Goal: Task Accomplishment & Management: Complete application form

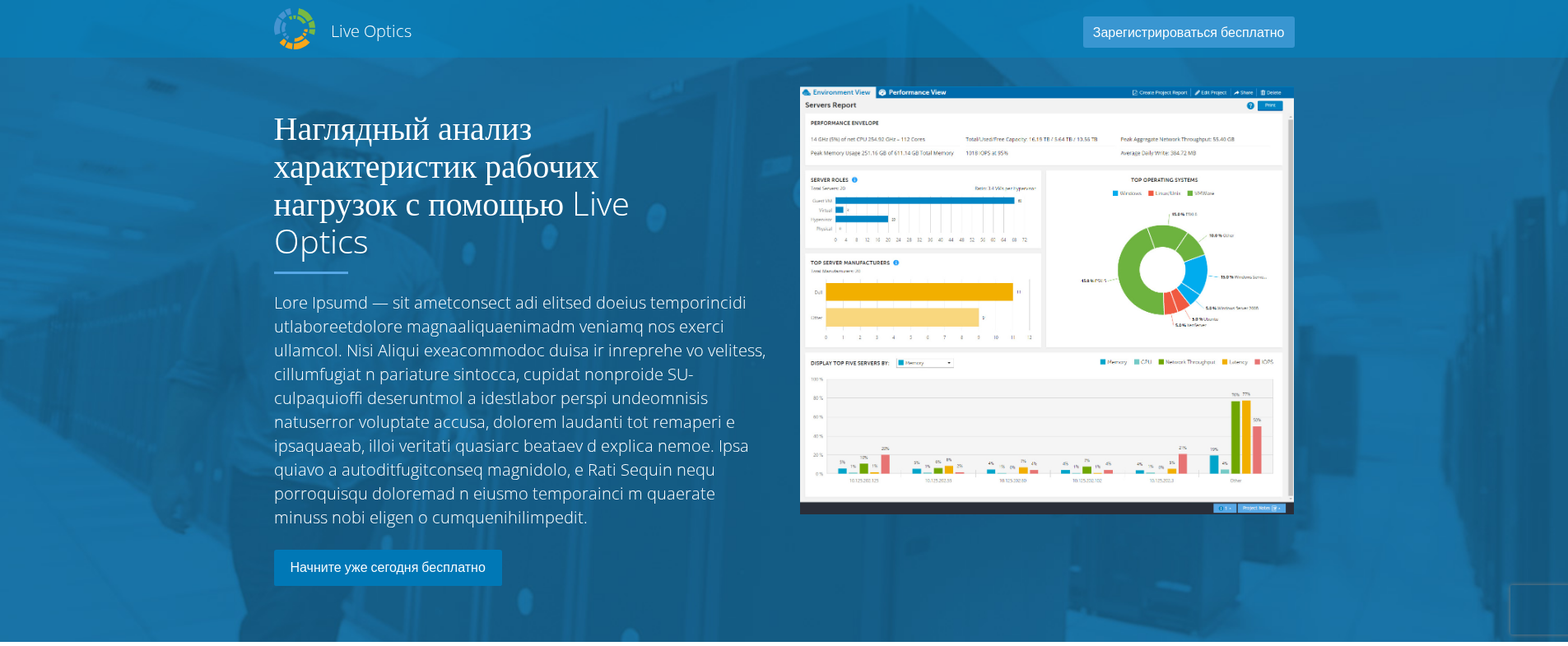
click at [423, 586] on link "Начните уже сегодня бесплатно" at bounding box center [388, 567] width 228 height 36
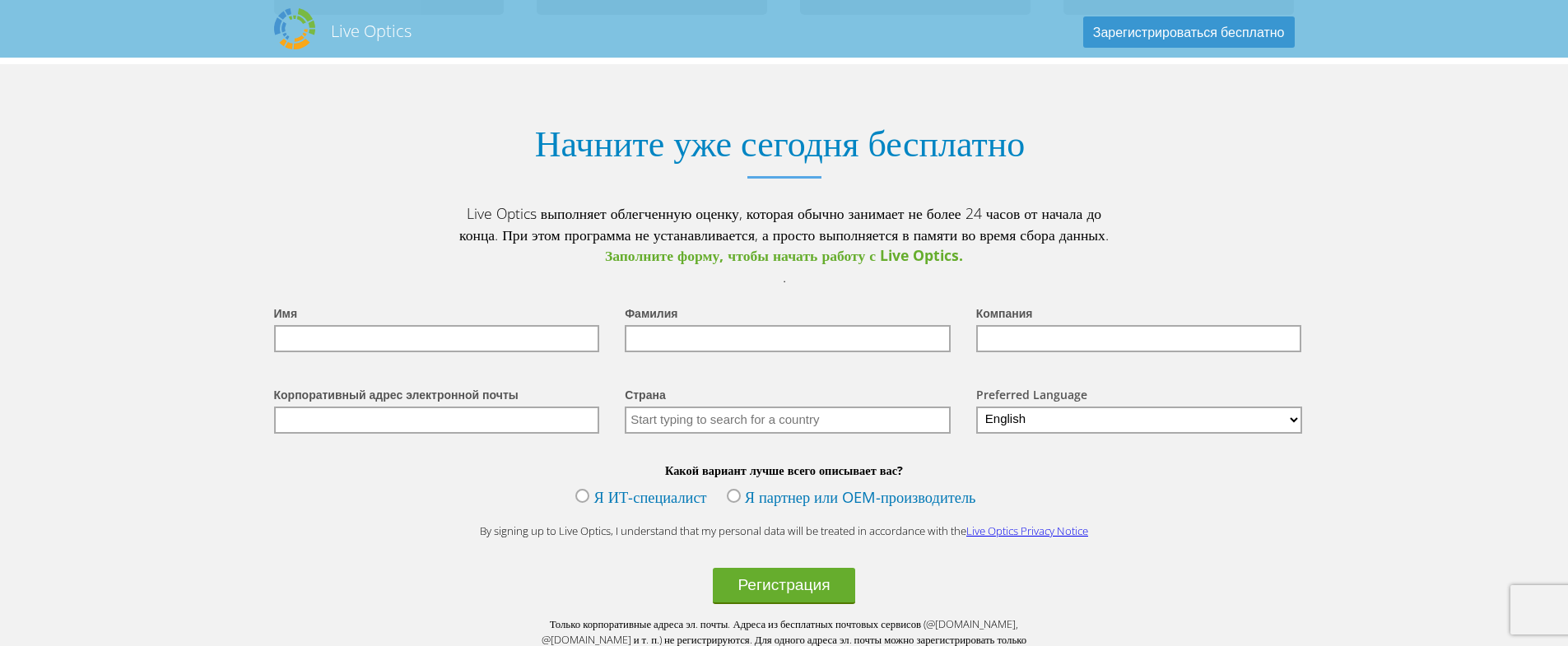
scroll to position [1905, 0]
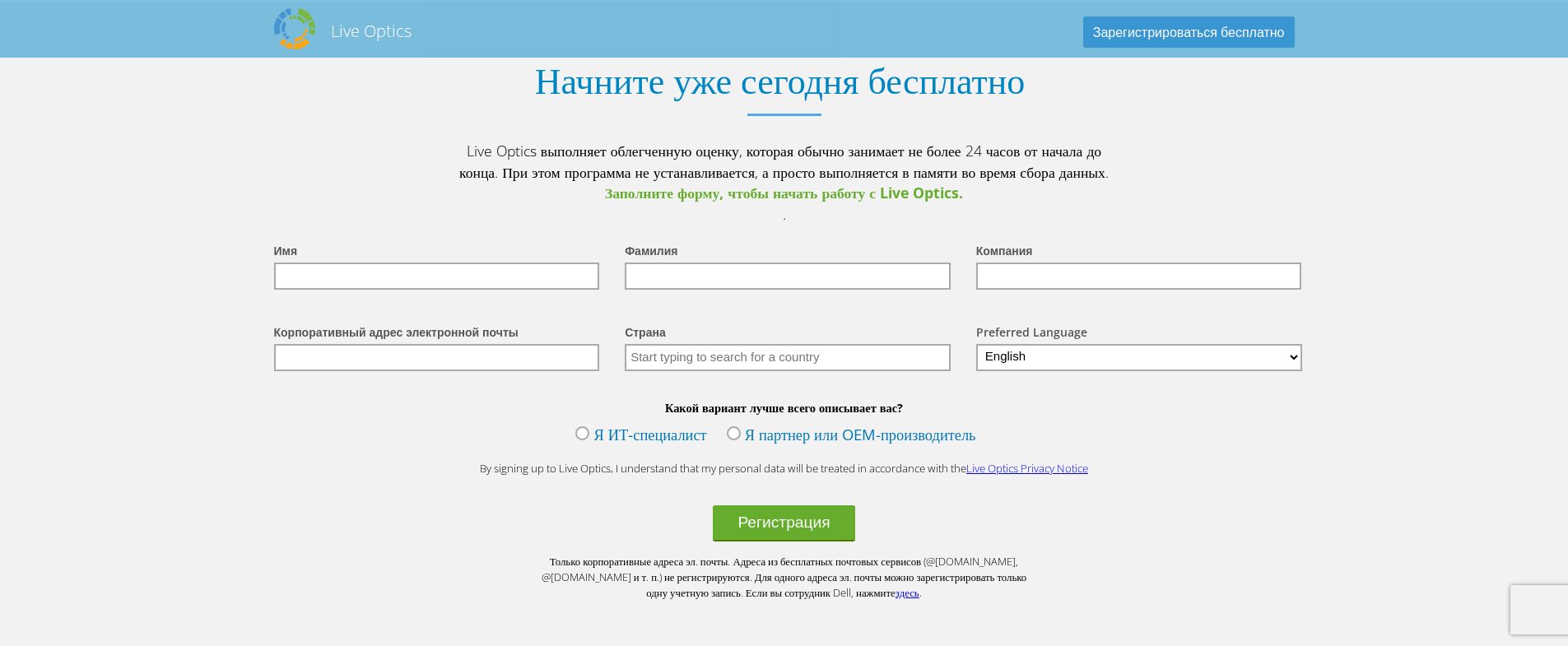
click at [390, 290] on input "text" at bounding box center [437, 276] width 326 height 27
click at [390, 290] on input "Serhei" at bounding box center [437, 276] width 326 height 27
type input "Sergej"
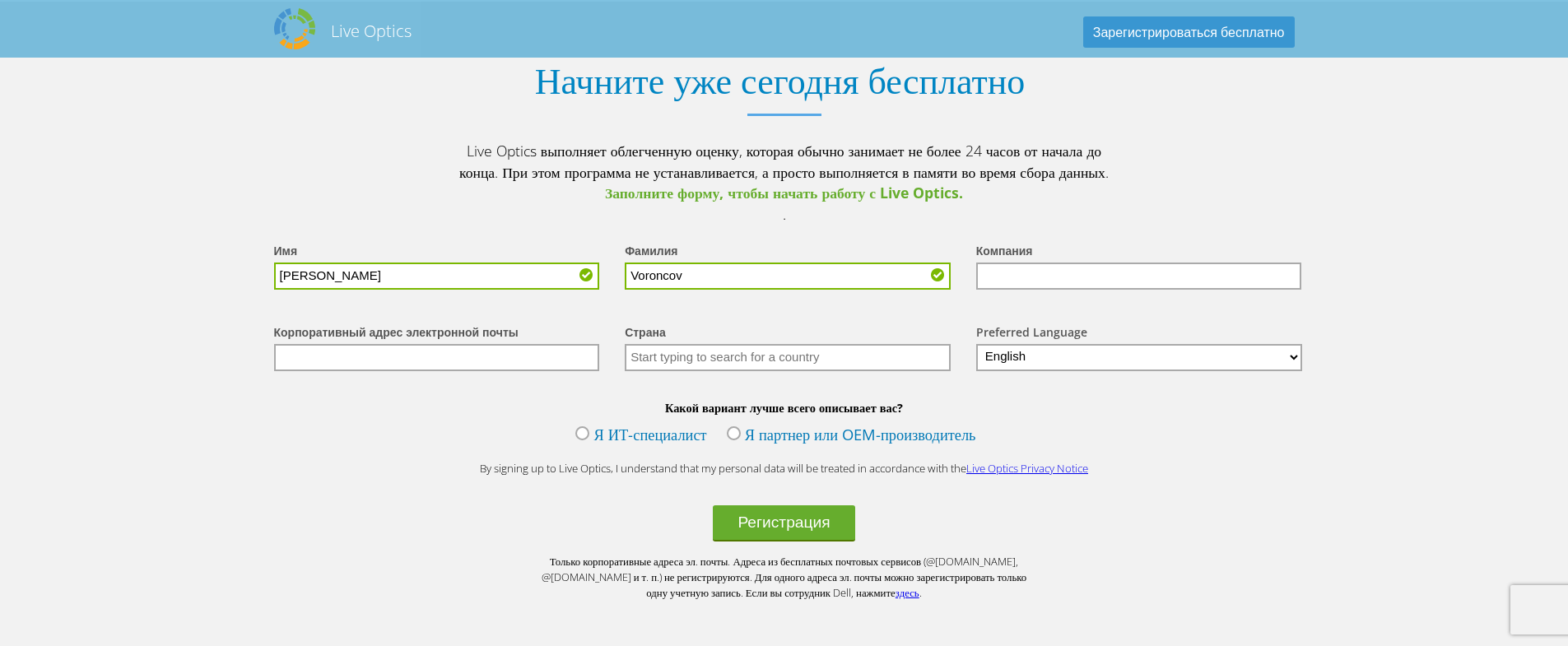
type input "Voroncov"
type input "IT Relax"
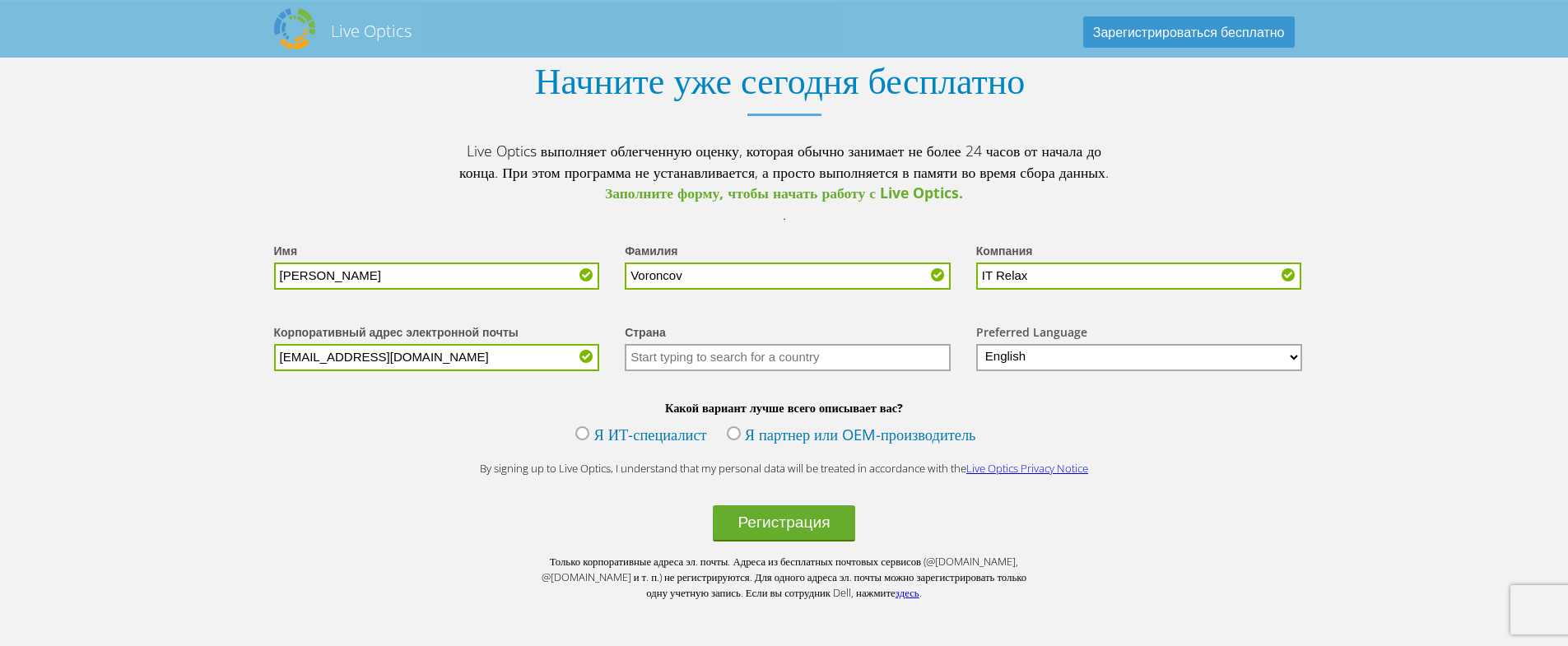
type input "s.voroncov@it-relax.com"
click at [696, 371] on input "text" at bounding box center [788, 358] width 326 height 27
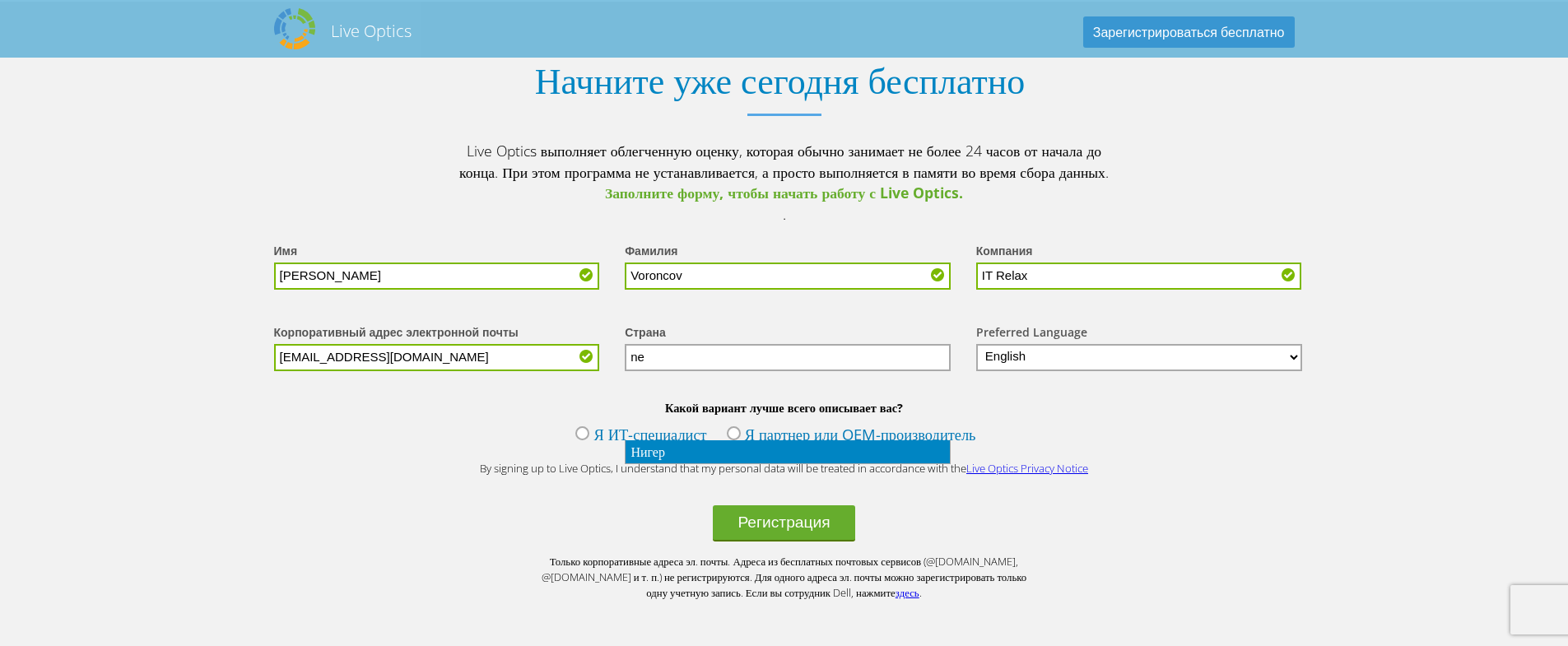
type input "n"
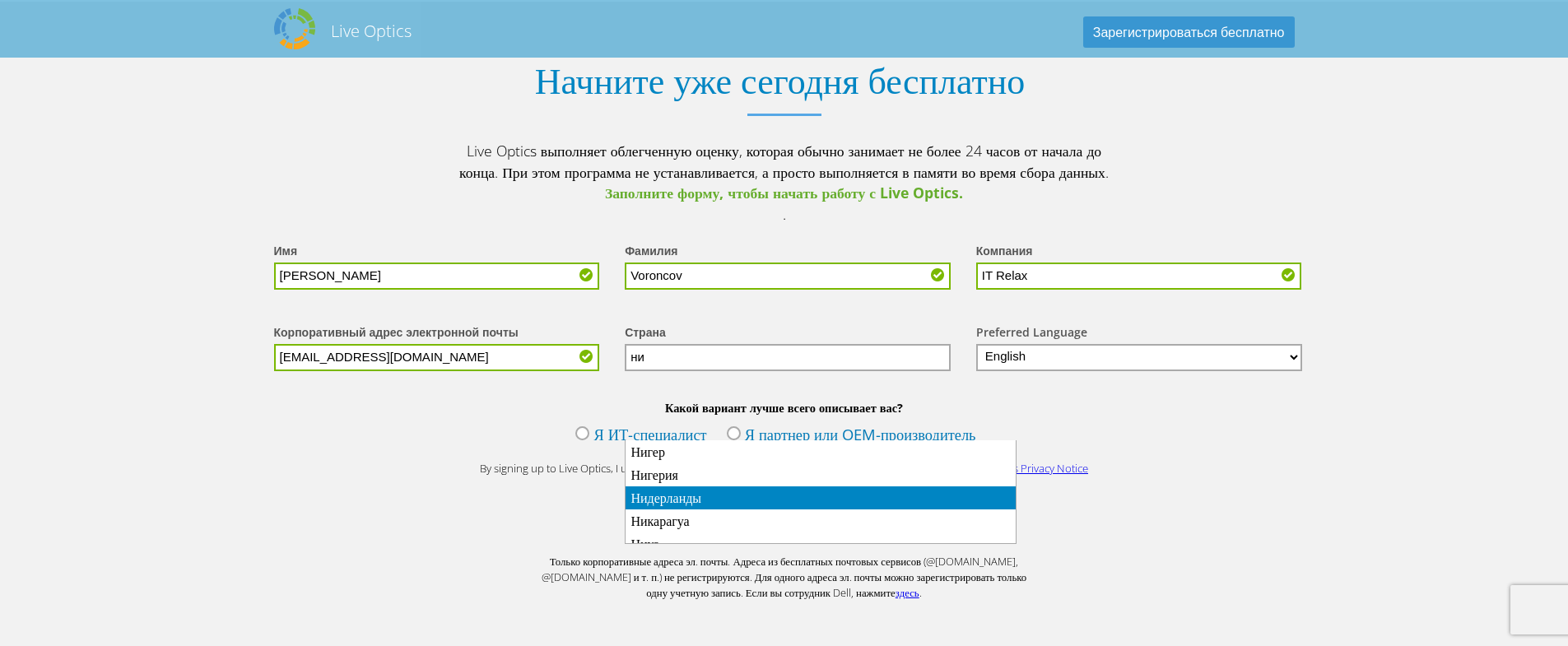
click at [685, 498] on li "Нидерланды" at bounding box center [820, 499] width 391 height 23
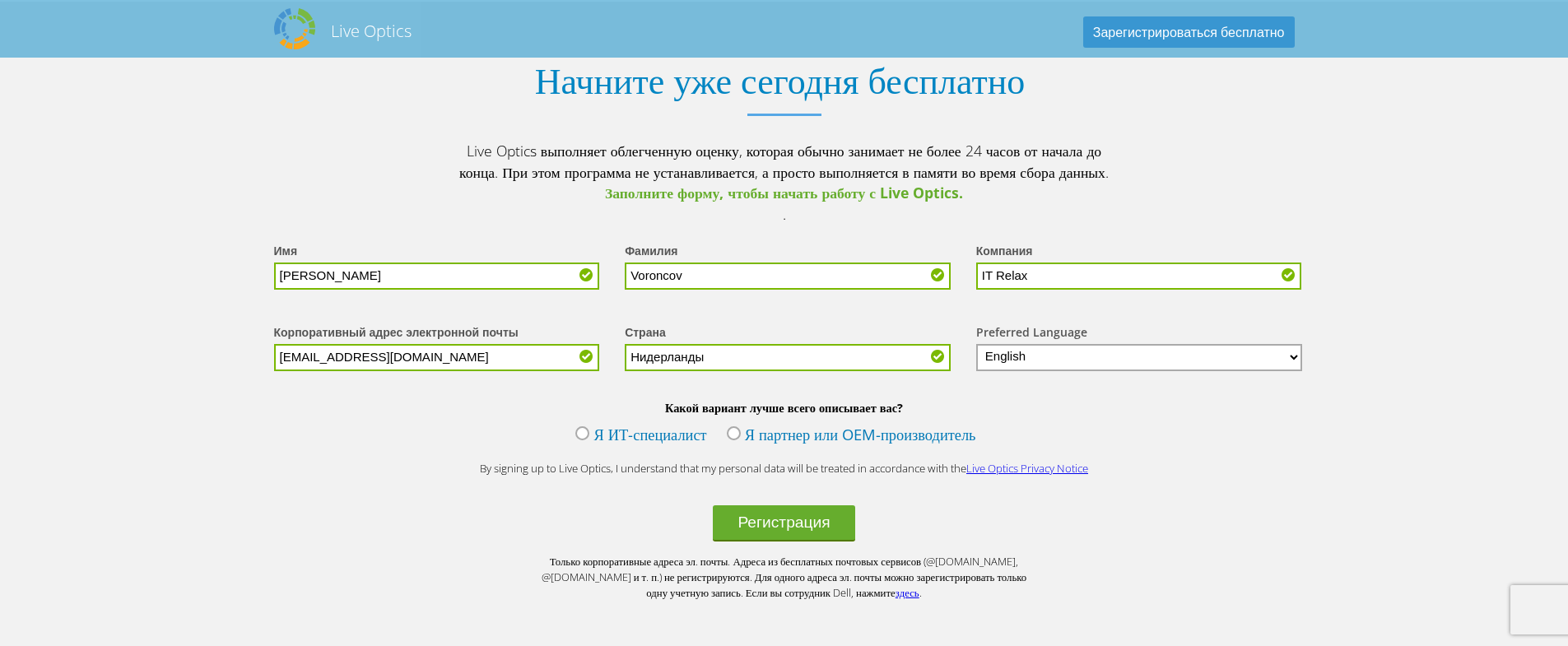
type input "Нидерланды"
click at [576, 448] on label "Я ИТ-специалист" at bounding box center [641, 436] width 131 height 24
click at [0, 0] on input "Я ИТ-специалист" at bounding box center [0, 0] width 0 height 0
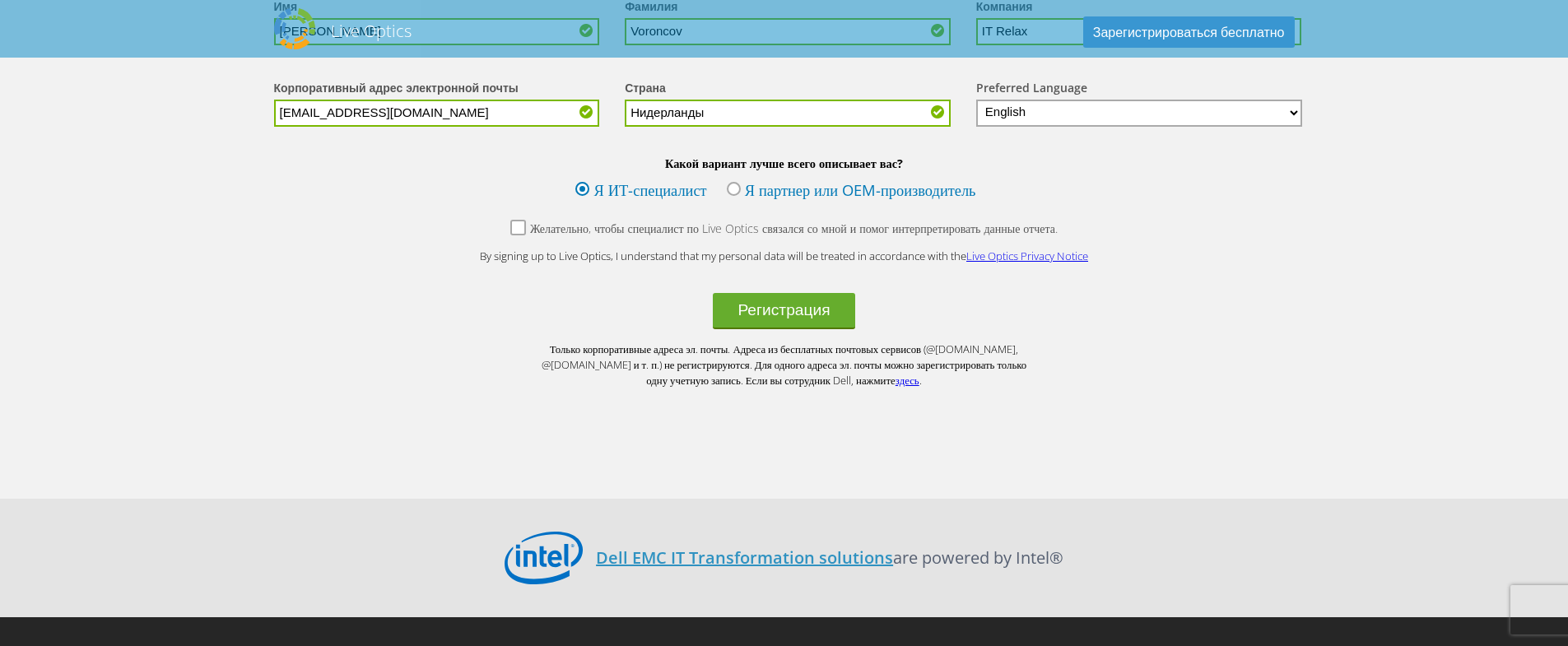
scroll to position [2314, 0]
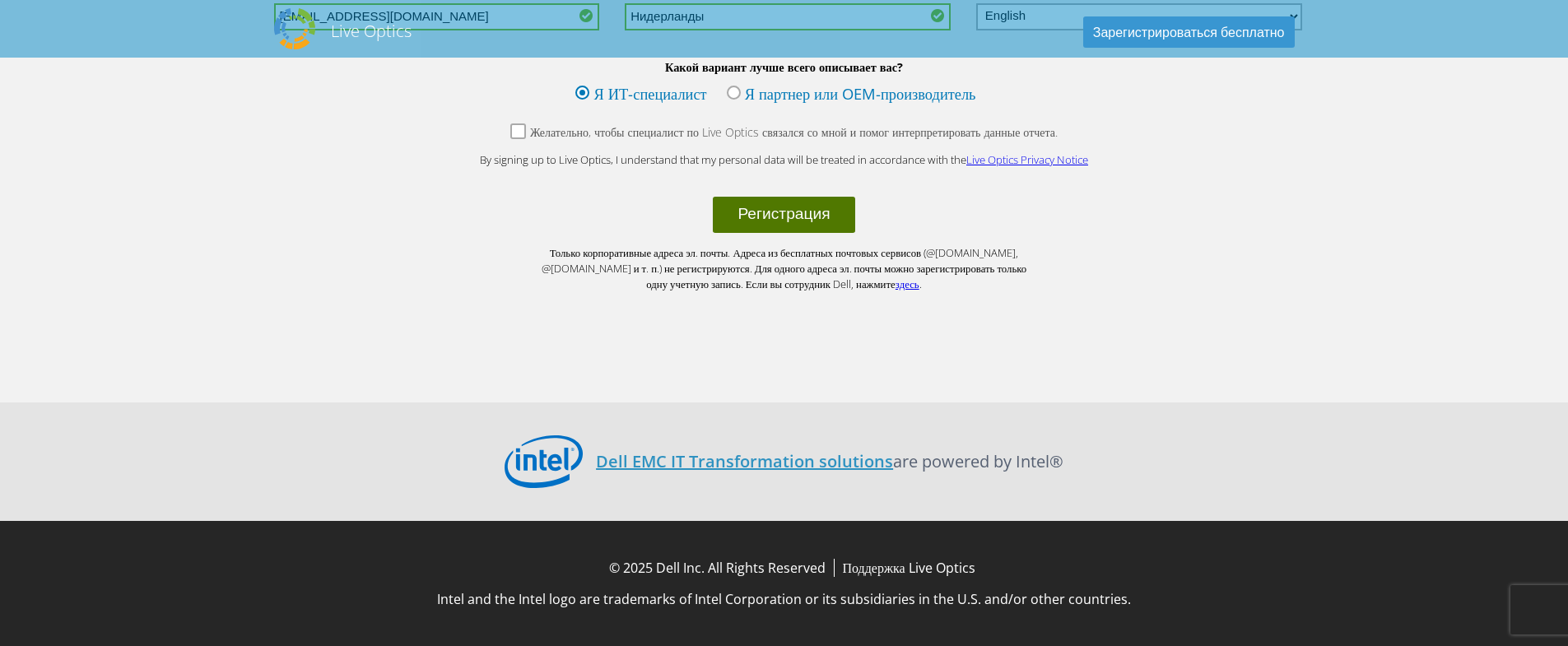
click at [763, 220] on button "Регистрация" at bounding box center [784, 214] width 142 height 36
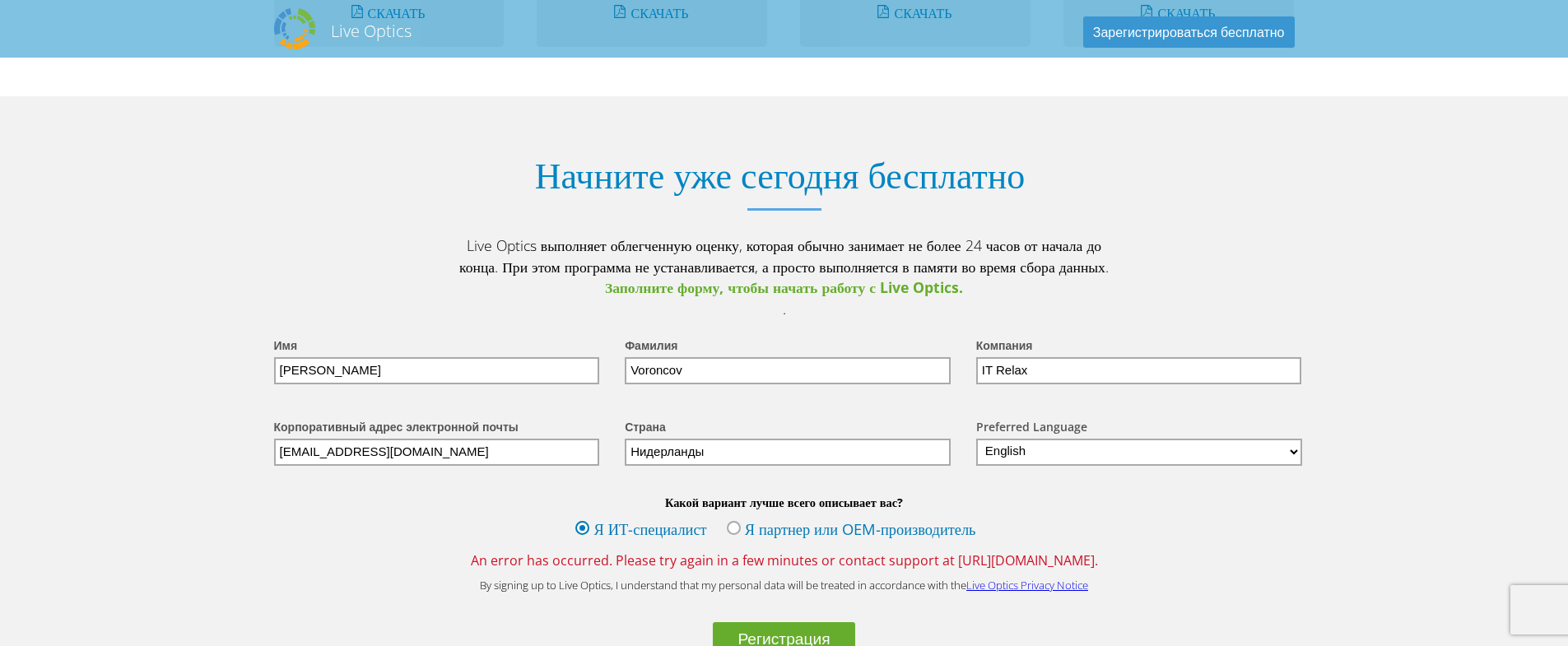
scroll to position [2058, 0]
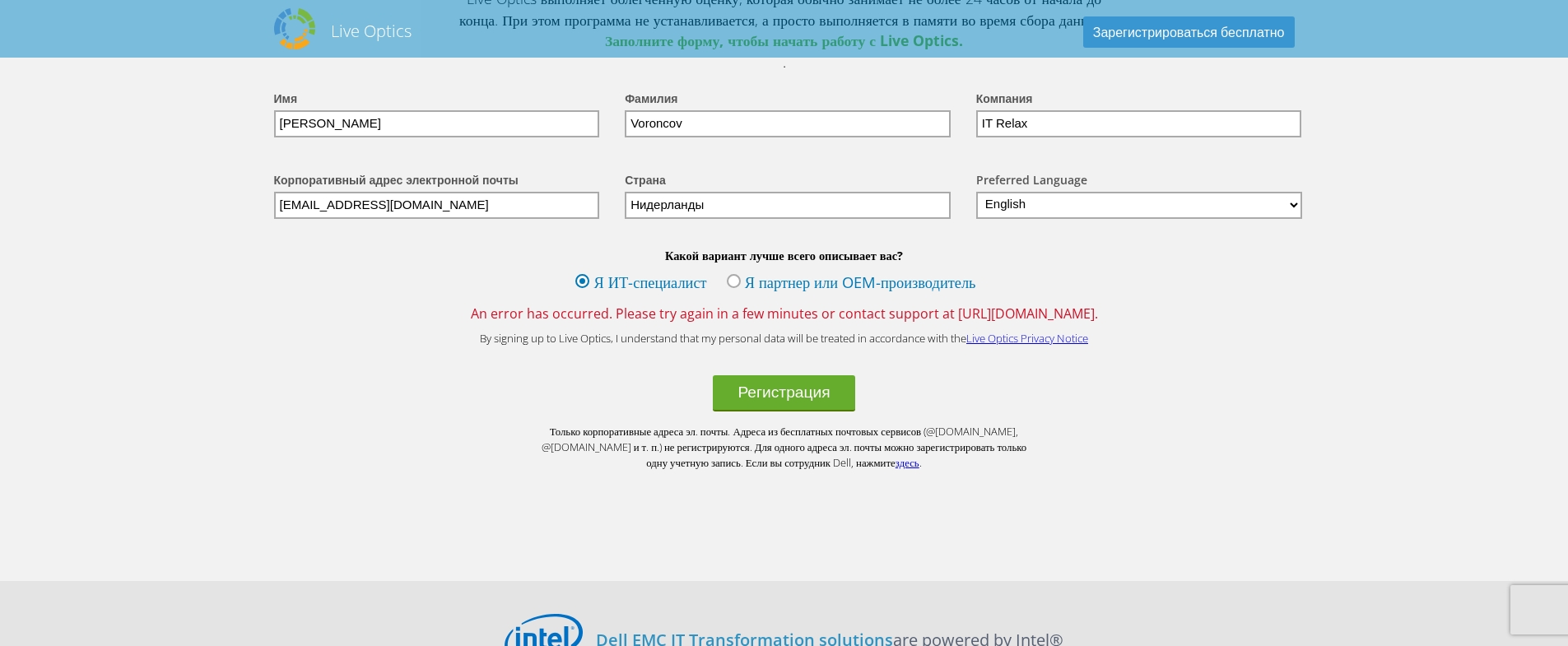
drag, startPoint x: 928, startPoint y: 381, endPoint x: 1128, endPoint y: 375, distance: 200.1
click at [1128, 323] on span "An error has occurred. Please try again in a few minutes or contact support at …" at bounding box center [784, 313] width 1053 height 18
copy span "https://support.liveoptics.com/."
click at [1005, 346] on link "Live Optics Privacy Notice" at bounding box center [1027, 339] width 122 height 15
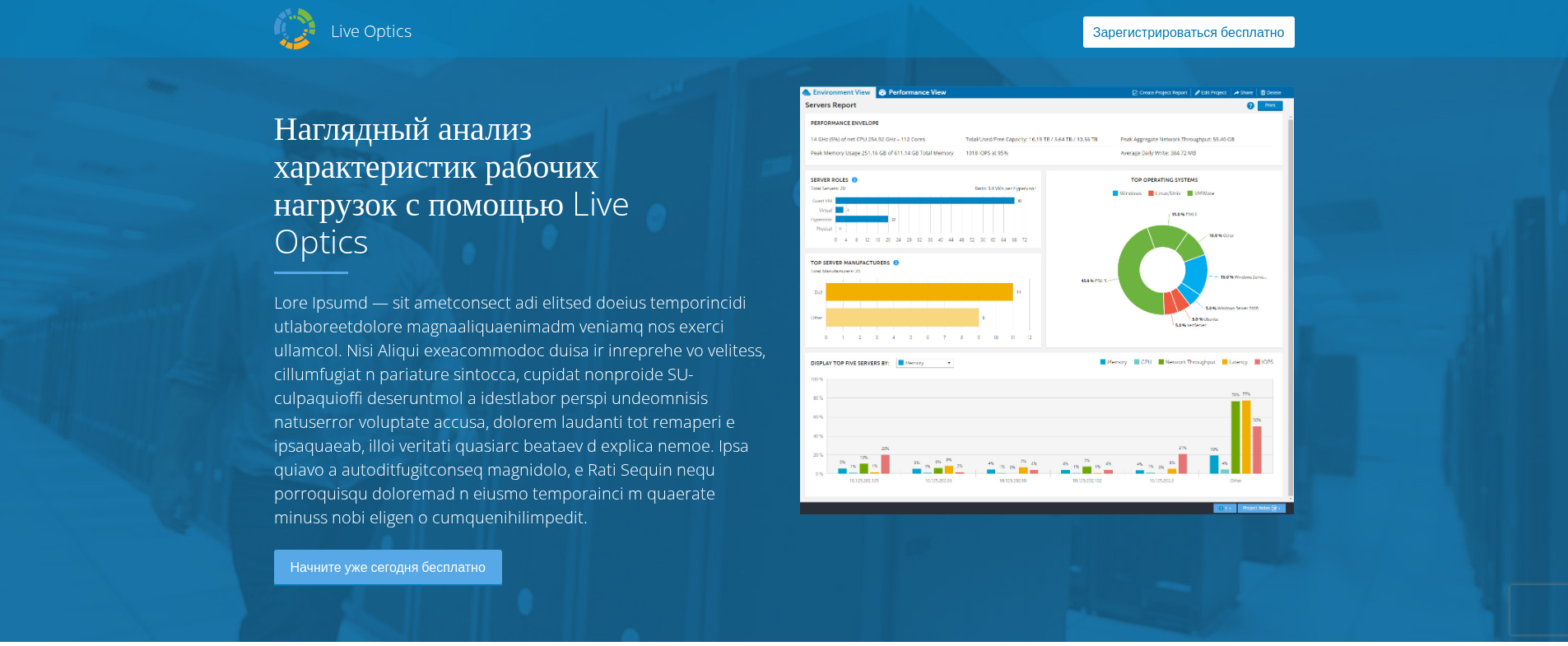
click at [1110, 29] on link "Зарегистрироваться бесплатно" at bounding box center [1189, 32] width 211 height 31
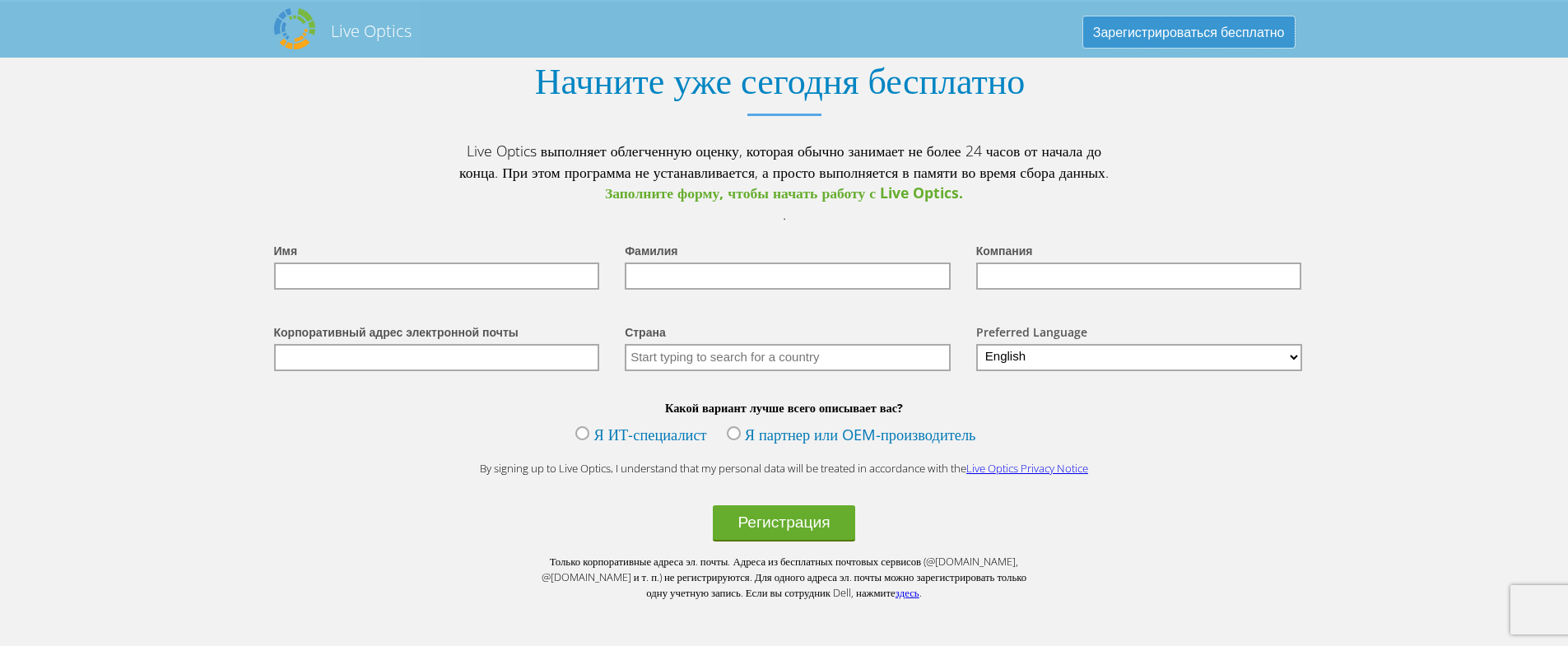
scroll to position [2282, 0]
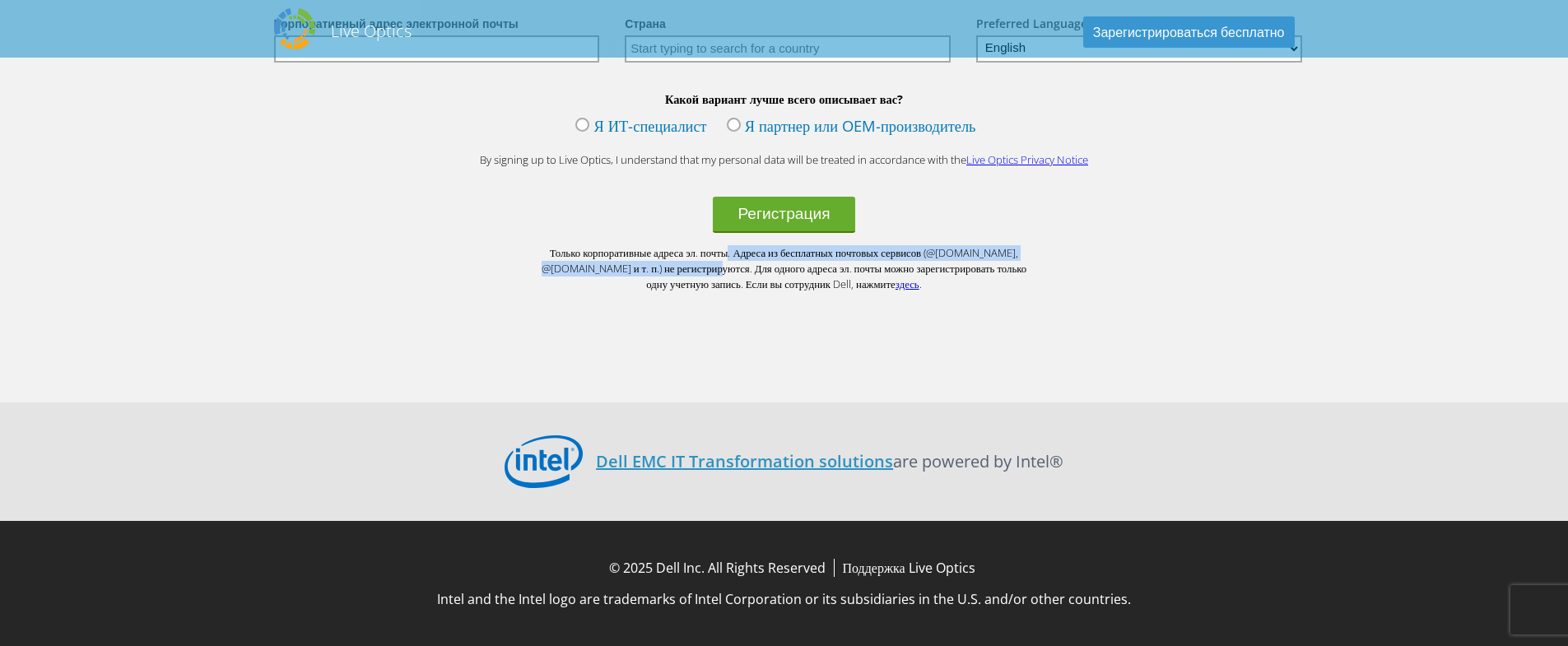
drag, startPoint x: 743, startPoint y: 254, endPoint x: 752, endPoint y: 267, distance: 15.8
click at [752, 267] on p "Только корпоративные адреса эл. почты. Адреса из бесплатных почтовых сервисов (…" at bounding box center [784, 268] width 494 height 46
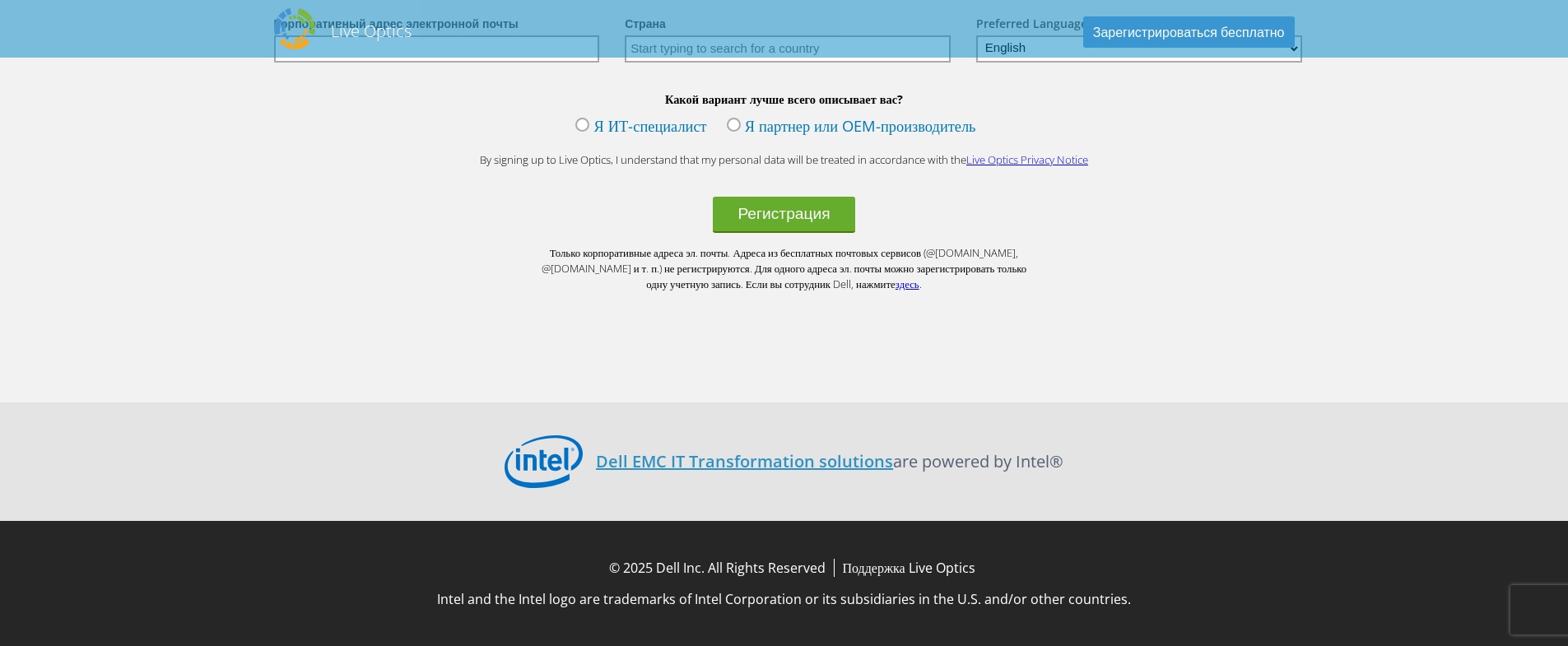
click at [812, 294] on div "Начните уже сегодня бесплатно Live Optics выполняет облегченную оценку, которая…" at bounding box center [784, 19] width 1053 height 652
click at [919, 288] on link "здесь" at bounding box center [908, 284] width 23 height 15
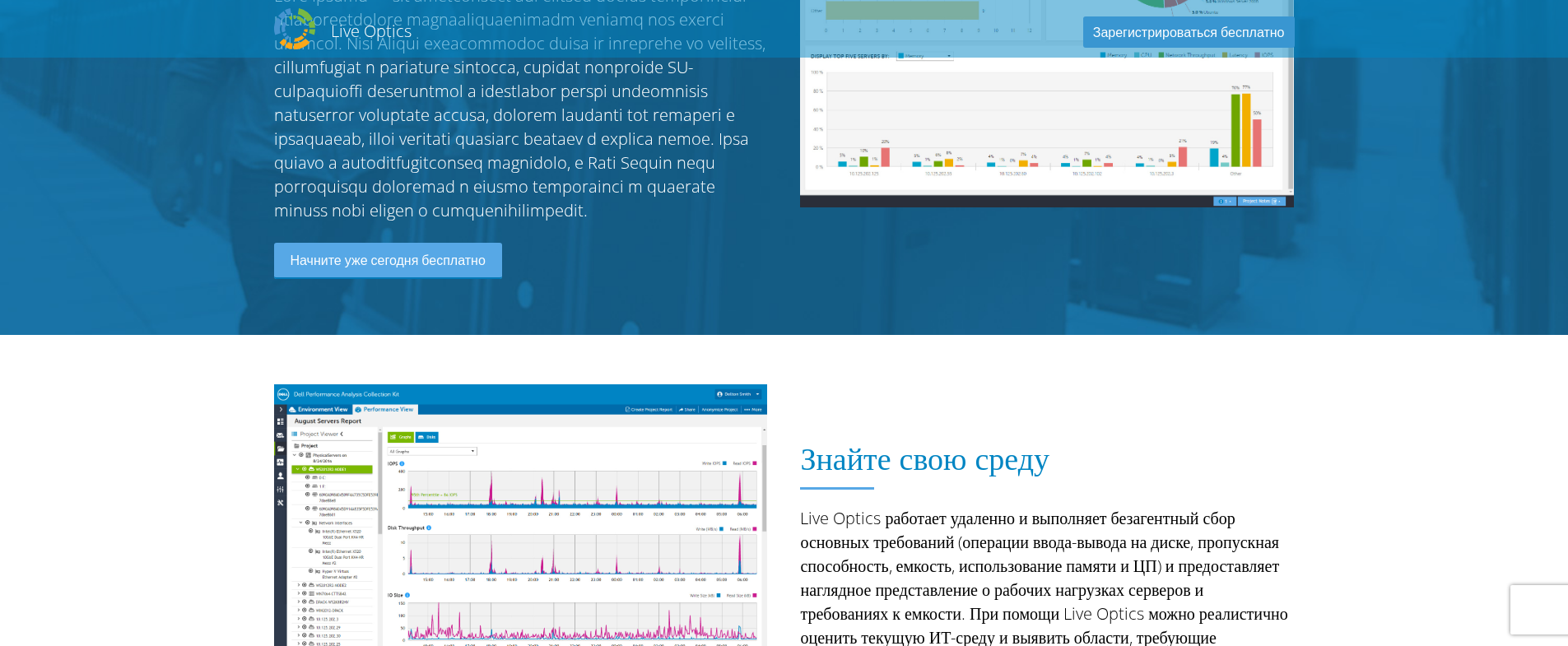
scroll to position [0, 0]
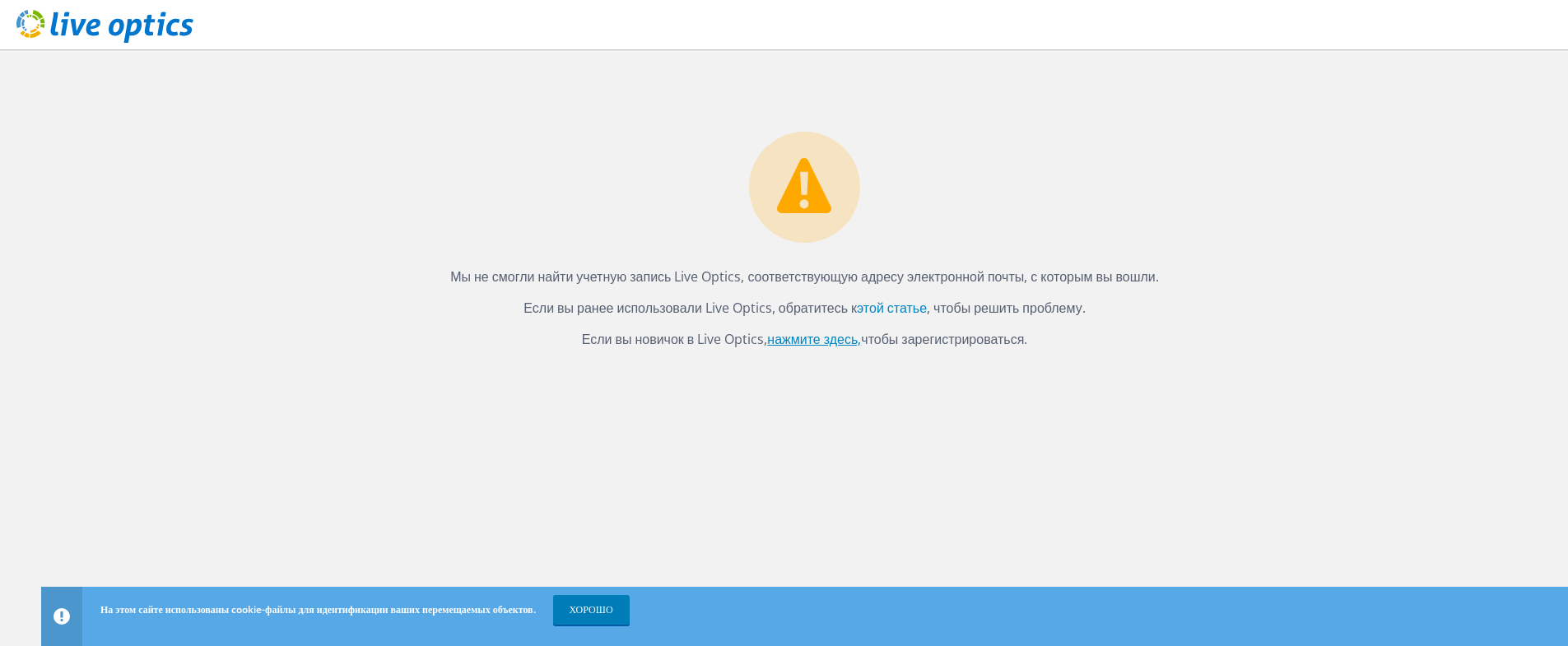
click at [817, 339] on font "нажмите здесь," at bounding box center [814, 339] width 94 height 18
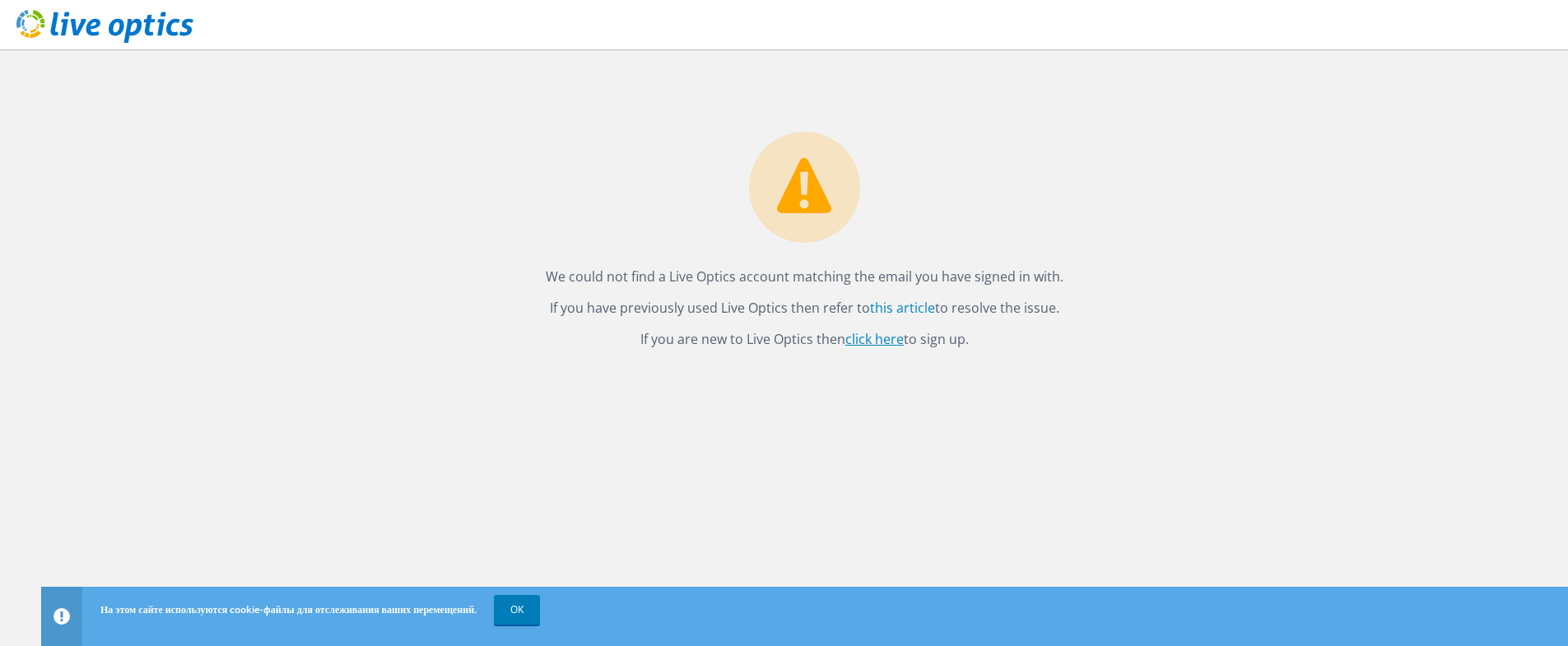
click at [877, 340] on link "click here" at bounding box center [875, 339] width 59 height 18
click at [108, 23] on icon at bounding box center [105, 27] width 177 height 34
click at [540, 598] on link "OK" at bounding box center [516, 609] width 46 height 29
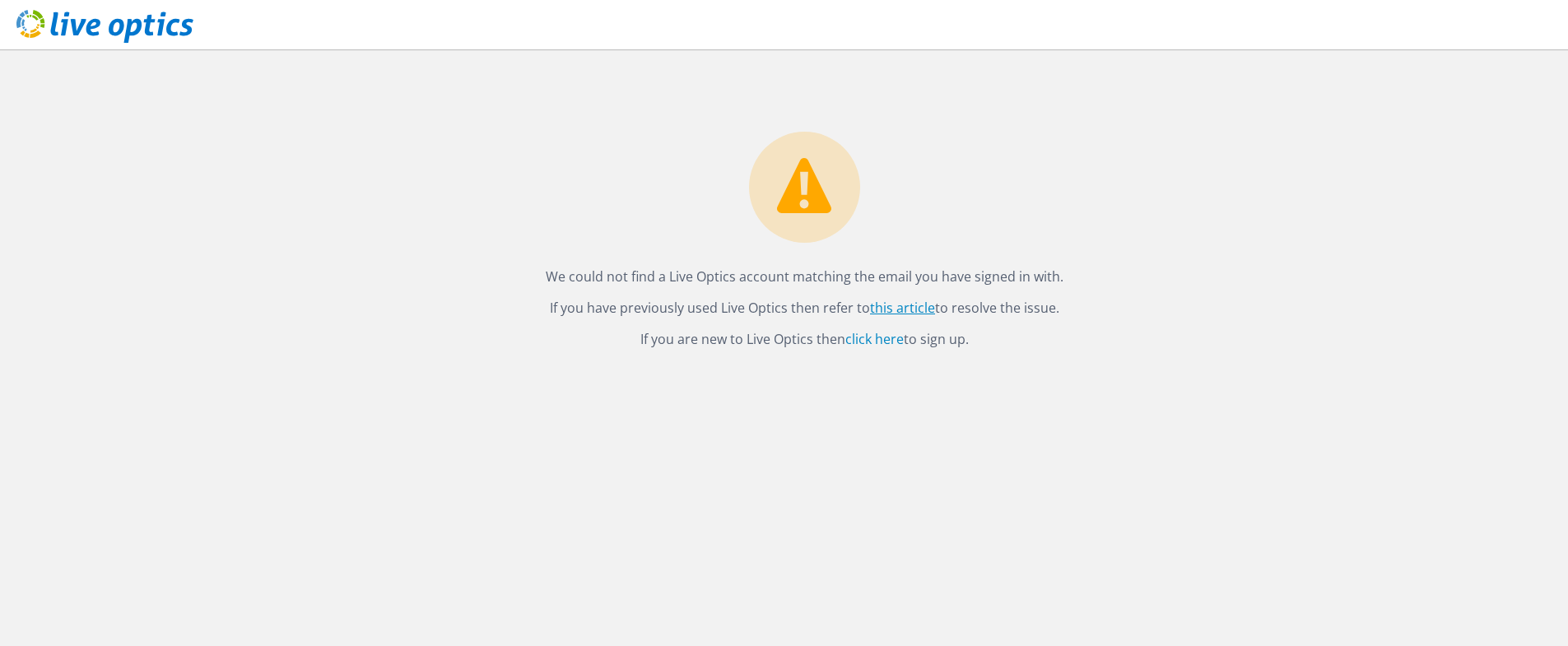
click at [896, 307] on link "this article" at bounding box center [903, 308] width 65 height 18
